Goal: Task Accomplishment & Management: Manage account settings

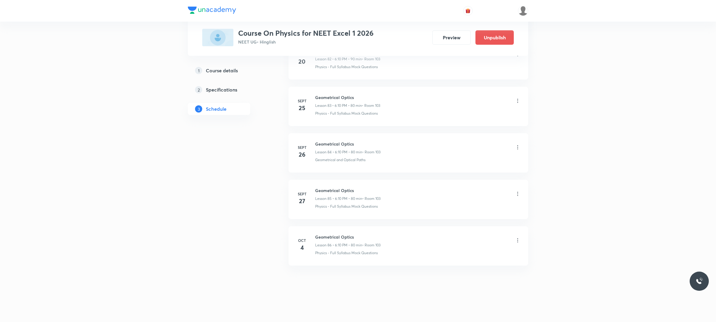
click at [518, 240] on icon at bounding box center [518, 240] width 6 height 6
click at [463, 266] on p "Delete" at bounding box center [464, 266] width 13 height 6
click at [453, 311] on button "Delete" at bounding box center [444, 309] width 53 height 14
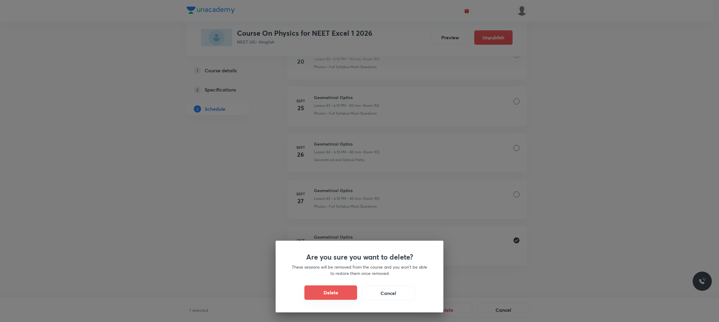
click at [317, 294] on button "Delete" at bounding box center [330, 292] width 53 height 14
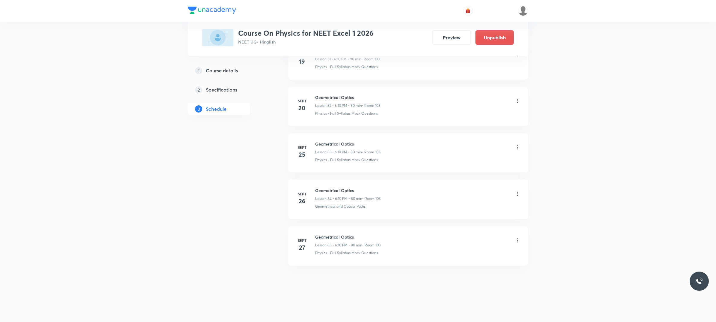
scroll to position [3842, 0]
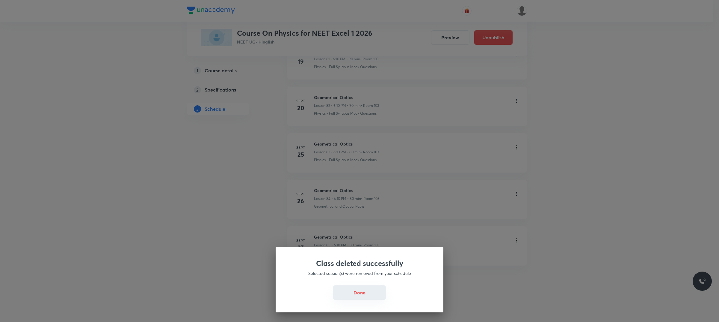
click at [349, 293] on button "Done" at bounding box center [359, 292] width 53 height 14
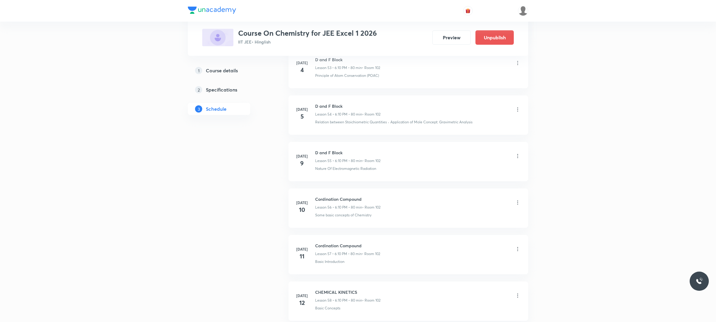
scroll to position [4869, 0]
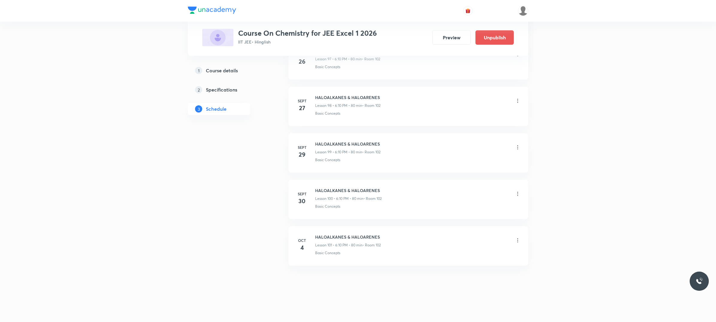
click at [516, 240] on icon at bounding box center [518, 240] width 6 height 6
click at [486, 268] on li "Delete" at bounding box center [486, 266] width 66 height 11
click at [451, 311] on button "Delete" at bounding box center [444, 309] width 53 height 14
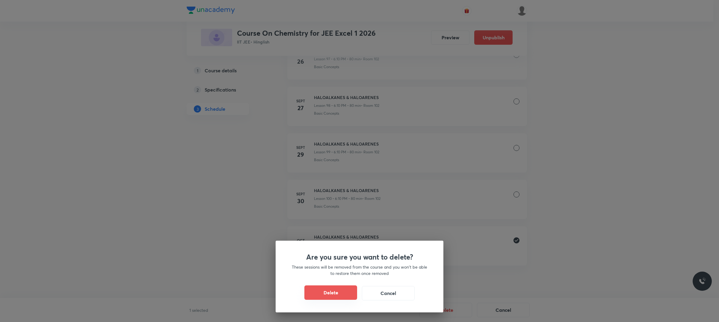
click at [342, 289] on button "Delete" at bounding box center [330, 292] width 53 height 14
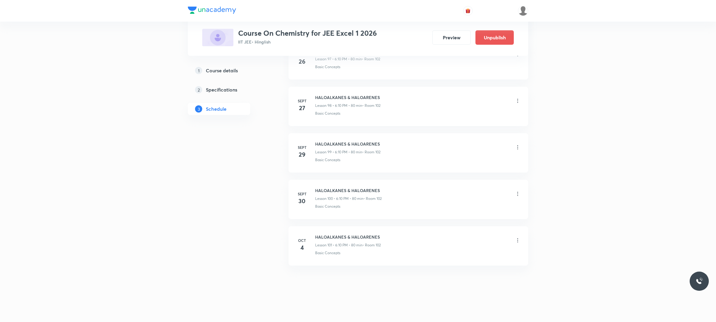
scroll to position [4822, 0]
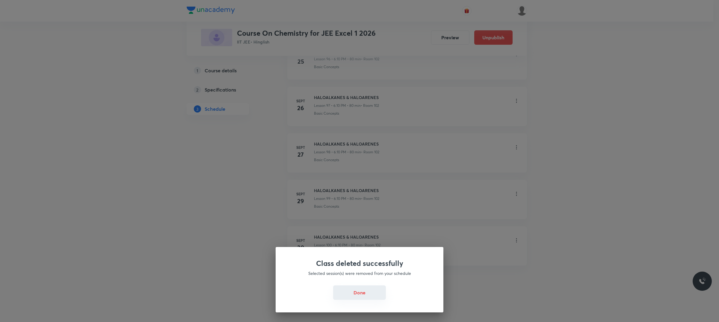
click at [366, 289] on button "Done" at bounding box center [359, 292] width 53 height 14
